Goal: Find specific page/section

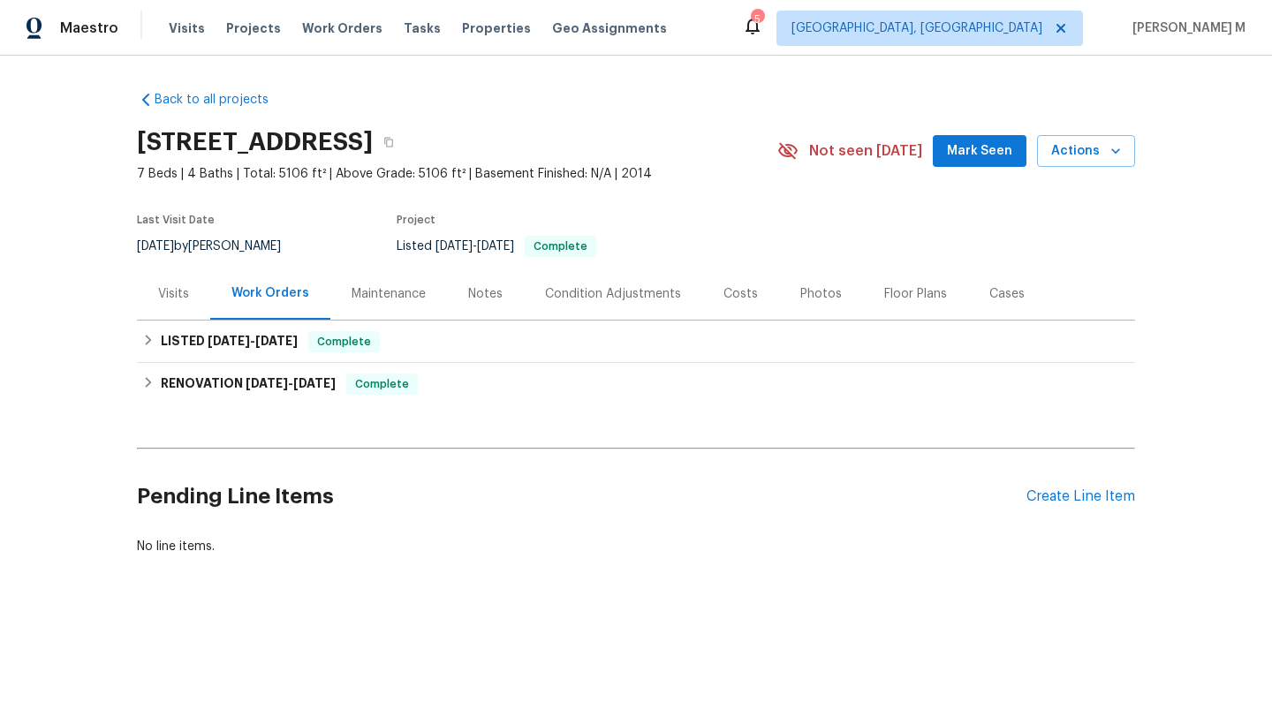
click at [993, 308] on div "Cases" at bounding box center [1007, 294] width 78 height 52
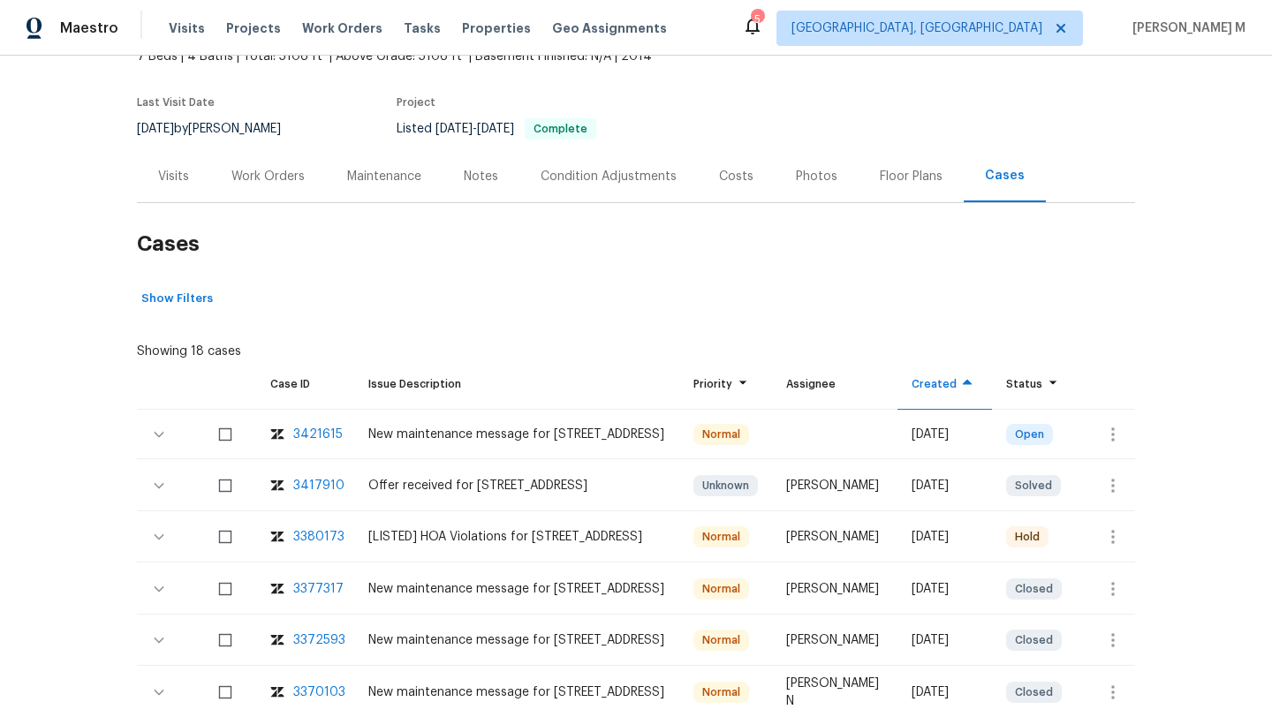
scroll to position [120, 0]
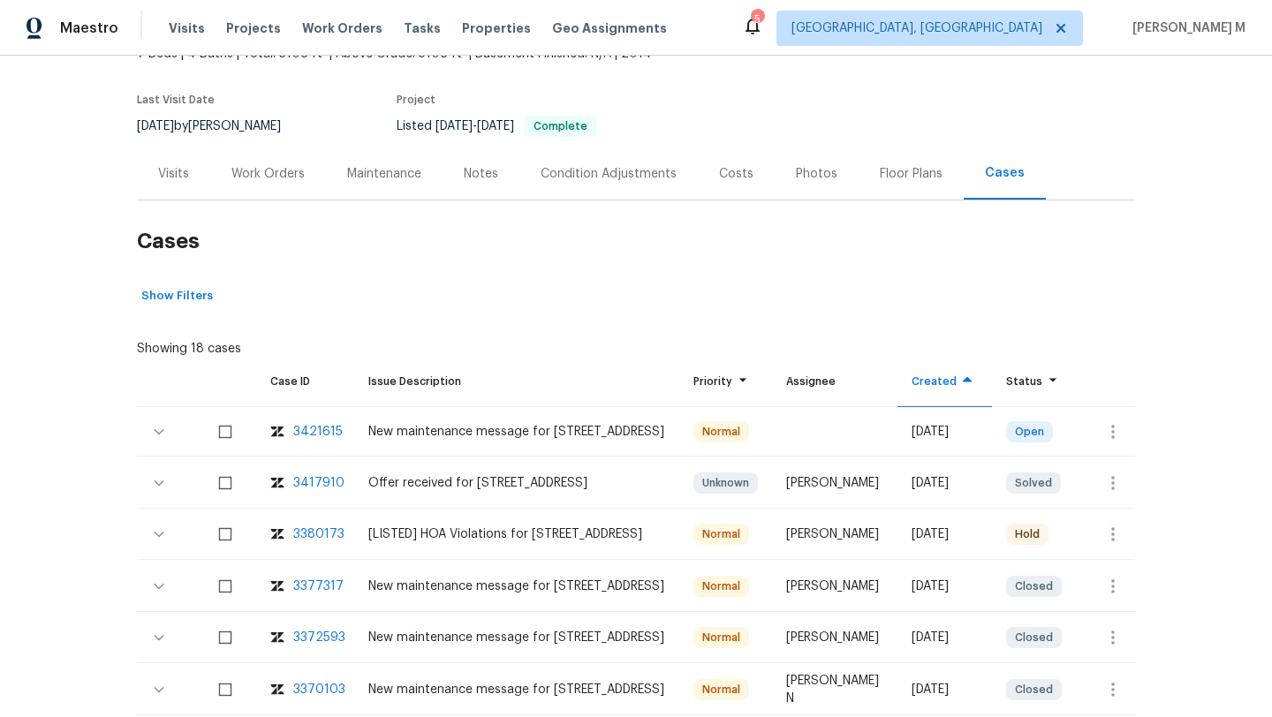
click at [312, 539] on div "3380173" at bounding box center [318, 535] width 51 height 18
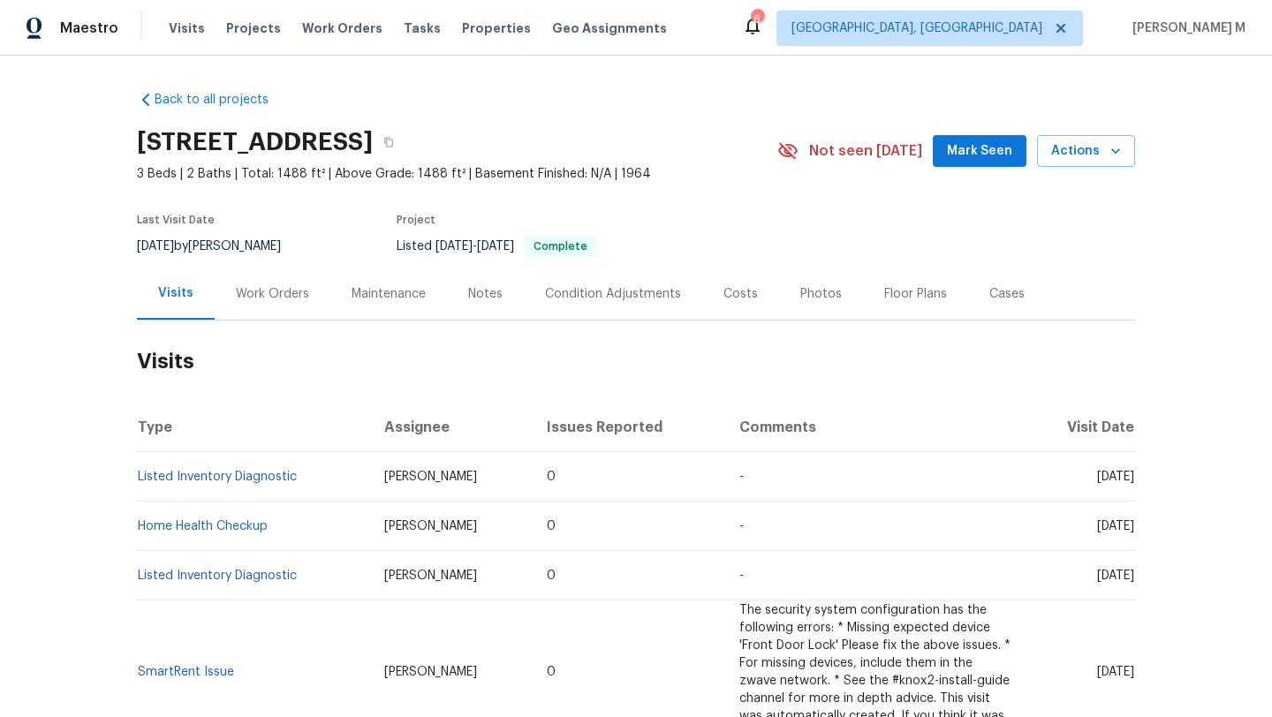
scroll to position [30, 0]
